Goal: Navigation & Orientation: Find specific page/section

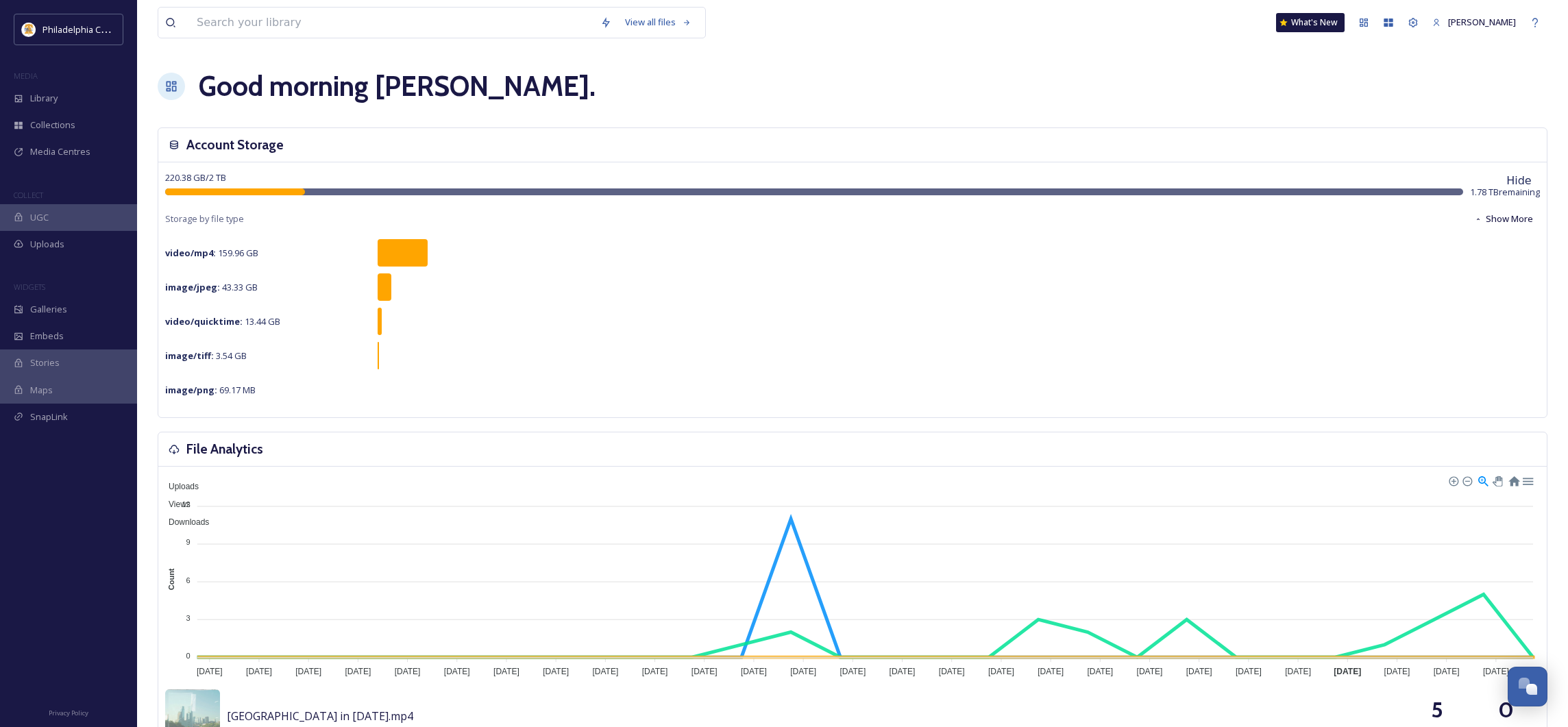
click at [39, 99] on span "Library" at bounding box center [44, 99] width 27 height 13
